Goal: Go to known website: Go to known website

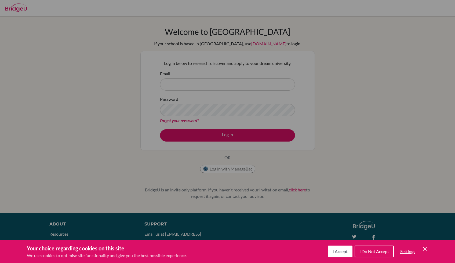
click at [426, 249] on icon "Cookie Control Close Icon" at bounding box center [425, 249] width 6 height 6
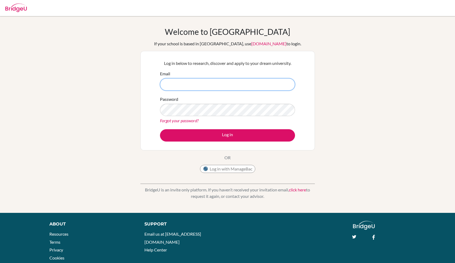
click at [187, 81] on input "Email" at bounding box center [227, 84] width 135 height 12
click at [207, 169] on img at bounding box center [205, 168] width 5 height 5
click at [12, 9] on img at bounding box center [15, 7] width 21 height 9
click at [14, 11] on img at bounding box center [15, 7] width 21 height 9
